Goal: Transaction & Acquisition: Purchase product/service

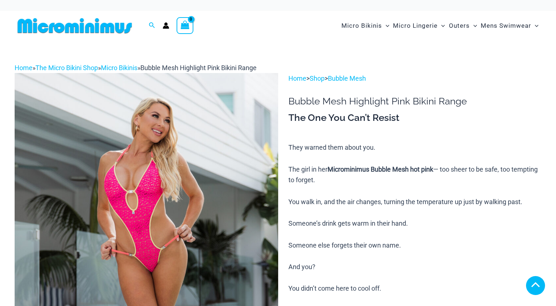
scroll to position [402, 0]
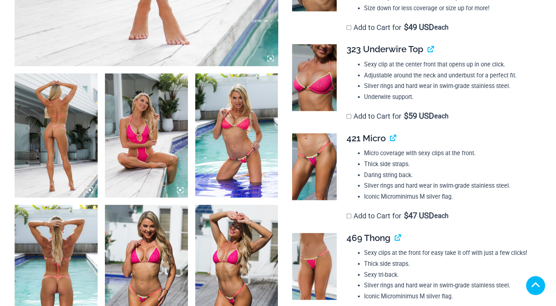
click at [243, 154] on img at bounding box center [236, 136] width 83 height 124
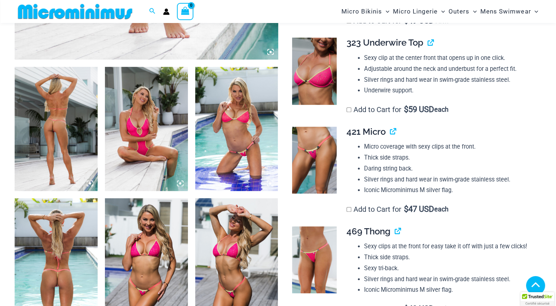
type input "**********"
click at [236, 104] on img at bounding box center [236, 129] width 83 height 124
click at [270, 184] on icon at bounding box center [270, 183] width 2 height 2
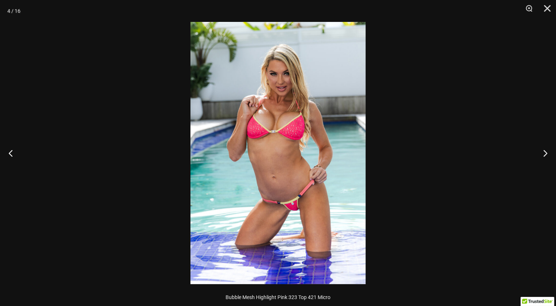
click at [289, 154] on img at bounding box center [278, 153] width 175 height 263
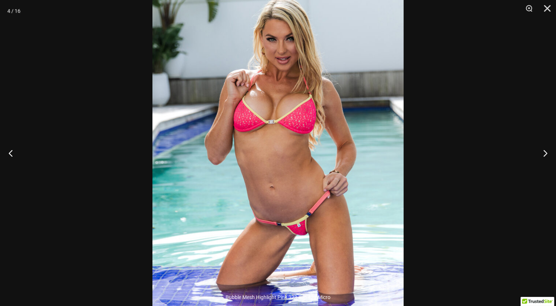
click at [289, 154] on img at bounding box center [278, 153] width 251 height 377
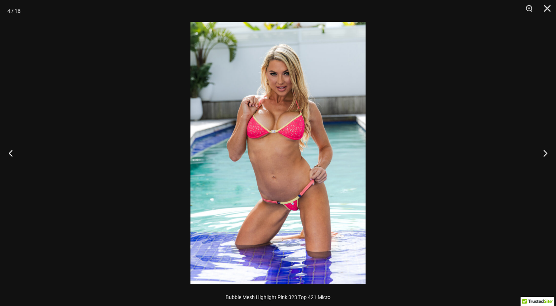
click at [289, 154] on img at bounding box center [278, 153] width 175 height 263
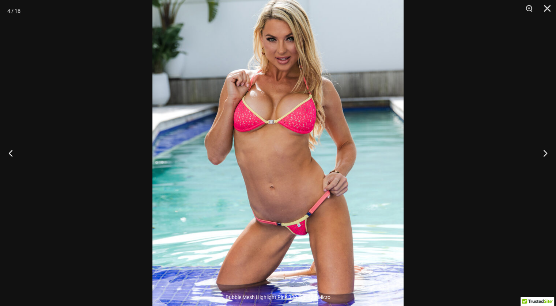
click at [449, 131] on div at bounding box center [278, 153] width 556 height 306
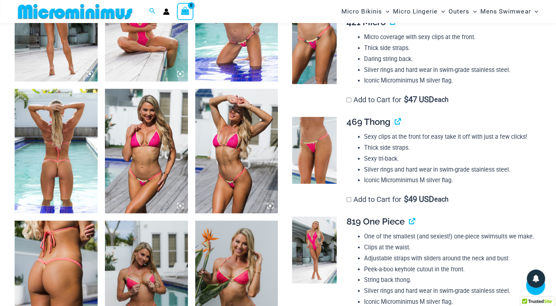
scroll to position [439, 0]
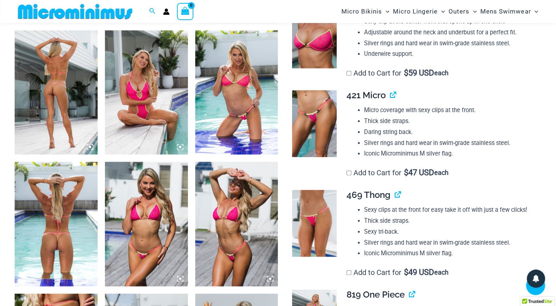
click at [321, 108] on img at bounding box center [314, 123] width 45 height 67
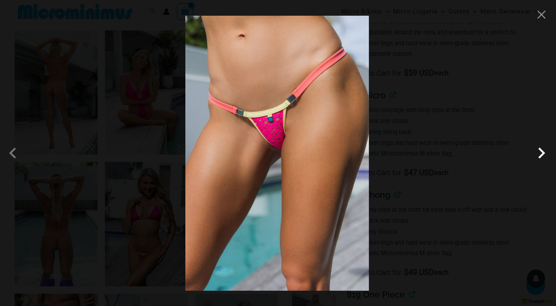
click at [541, 151] on span at bounding box center [542, 153] width 22 height 22
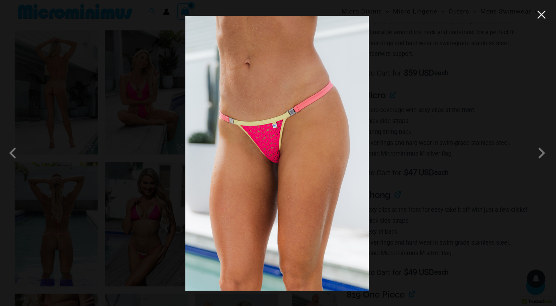
click at [540, 13] on button "Close" at bounding box center [541, 14] width 11 height 11
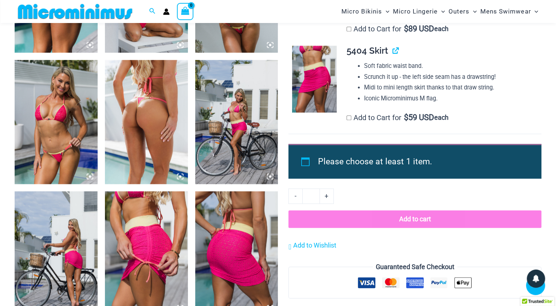
scroll to position [878, 0]
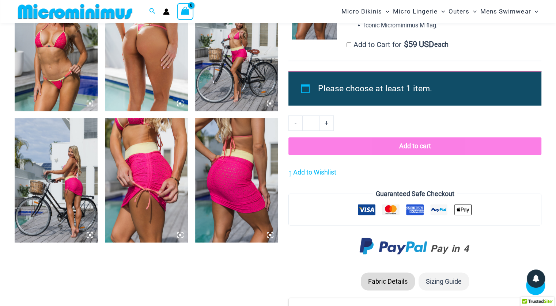
click at [63, 12] on img at bounding box center [75, 11] width 120 height 16
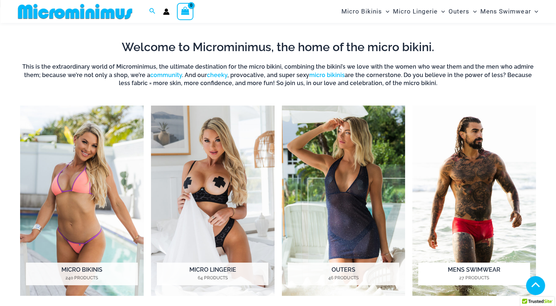
scroll to position [152, 0]
